Goal: Share content

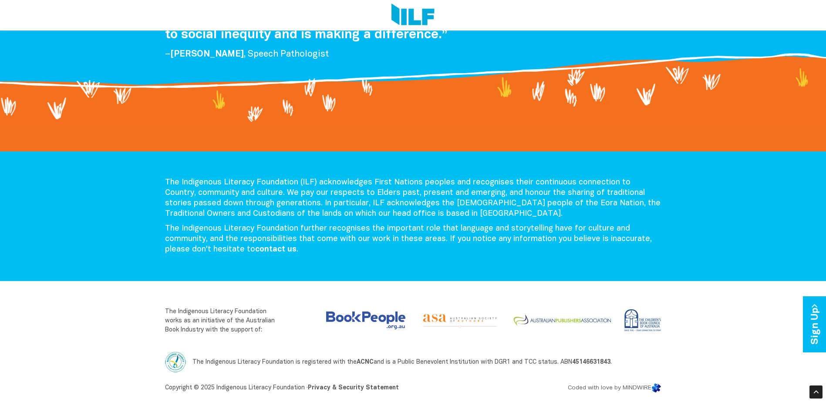
scroll to position [1794, 0]
drag, startPoint x: 264, startPoint y: 332, endPoint x: 158, endPoint y: 310, distance: 108.5
click at [158, 310] on div "The Indigenous Literacy Foundation (ILF) acknowledges First Nations peoples and…" at bounding box center [413, 260] width 826 height 286
drag, startPoint x: 158, startPoint y: 310, endPoint x: 196, endPoint y: 311, distance: 38.3
click at [196, 311] on p "The Indigenous Literacy Foundation works as an initiative of the Australian Boo…" at bounding box center [222, 320] width 115 height 27
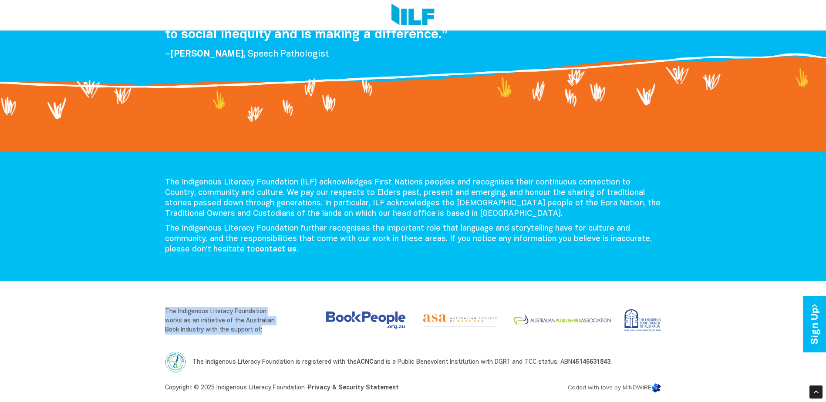
click at [173, 311] on p "The Indigenous Literacy Foundation works as an initiative of the Australian Boo…" at bounding box center [222, 320] width 115 height 27
drag, startPoint x: 165, startPoint y: 311, endPoint x: 265, endPoint y: 331, distance: 101.4
click at [265, 331] on p "The Indigenous Literacy Foundation works as an initiative of the Australian Boo…" at bounding box center [222, 320] width 115 height 27
drag, startPoint x: 261, startPoint y: 332, endPoint x: 161, endPoint y: 312, distance: 102.1
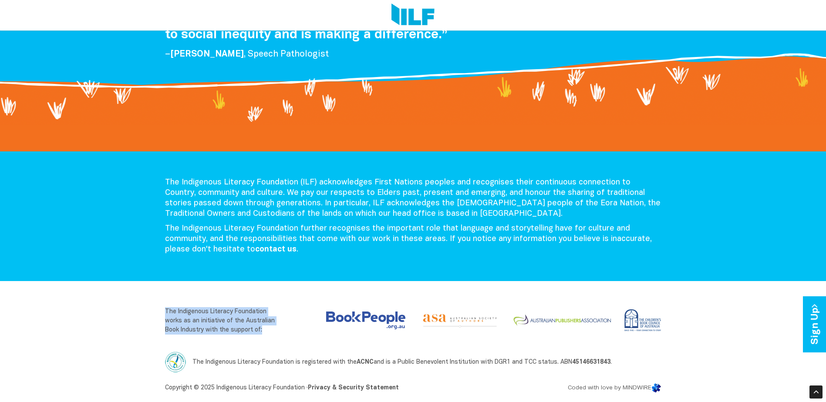
click at [161, 312] on div "The Indigenous Literacy Foundation works as an initiative of the Australian Boo…" at bounding box center [223, 323] width 128 height 32
drag, startPoint x: 161, startPoint y: 312, endPoint x: 187, endPoint y: 315, distance: 26.3
click at [187, 315] on p "The Indigenous Literacy Foundation works as an initiative of the Australian Boo…" at bounding box center [222, 320] width 115 height 27
click at [236, 318] on p "The Indigenous Literacy Foundation works as an initiative of the Australian Boo…" at bounding box center [222, 320] width 115 height 27
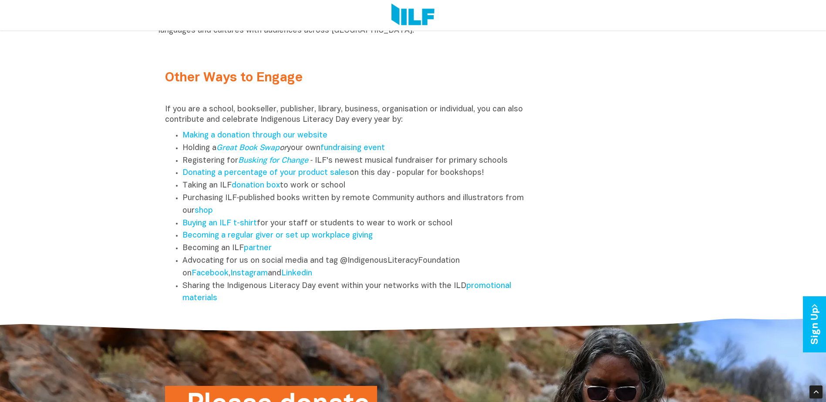
scroll to position [1132, 0]
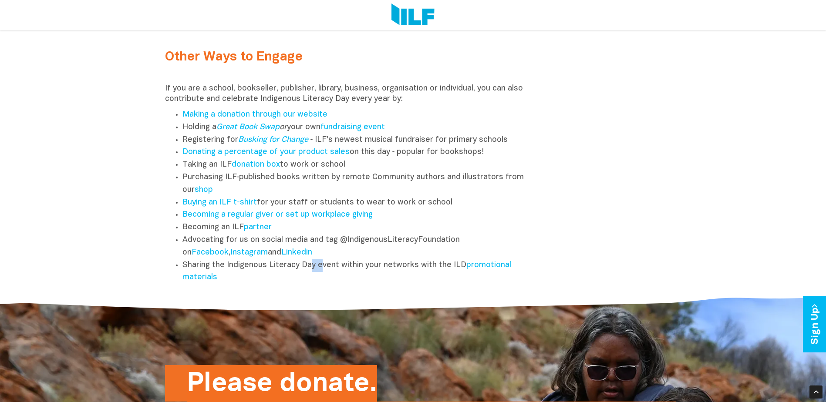
drag, startPoint x: 310, startPoint y: 270, endPoint x: 321, endPoint y: 273, distance: 11.6
click at [321, 273] on li "Sharing the Indigenous Literacy Day event within your networks with the ILD pro…" at bounding box center [358, 272] width 352 height 25
drag, startPoint x: 321, startPoint y: 273, endPoint x: 347, endPoint y: 270, distance: 26.3
click at [347, 270] on li "Sharing the Indigenous Literacy Day event within your networks with the ILD pro…" at bounding box center [358, 272] width 352 height 25
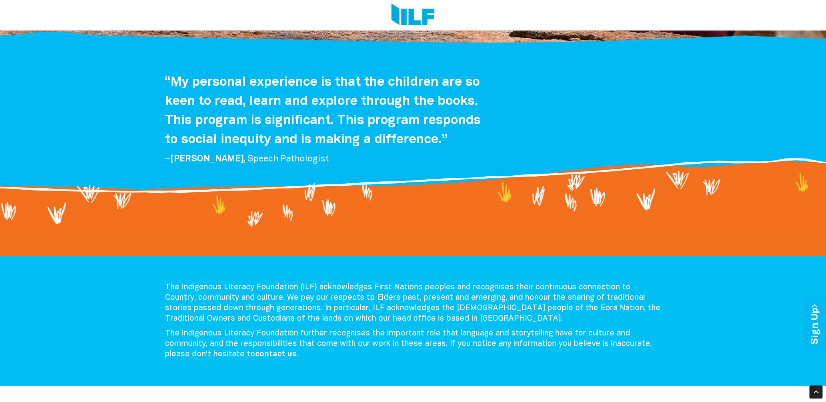
scroll to position [1620, 0]
